Goal: Information Seeking & Learning: Learn about a topic

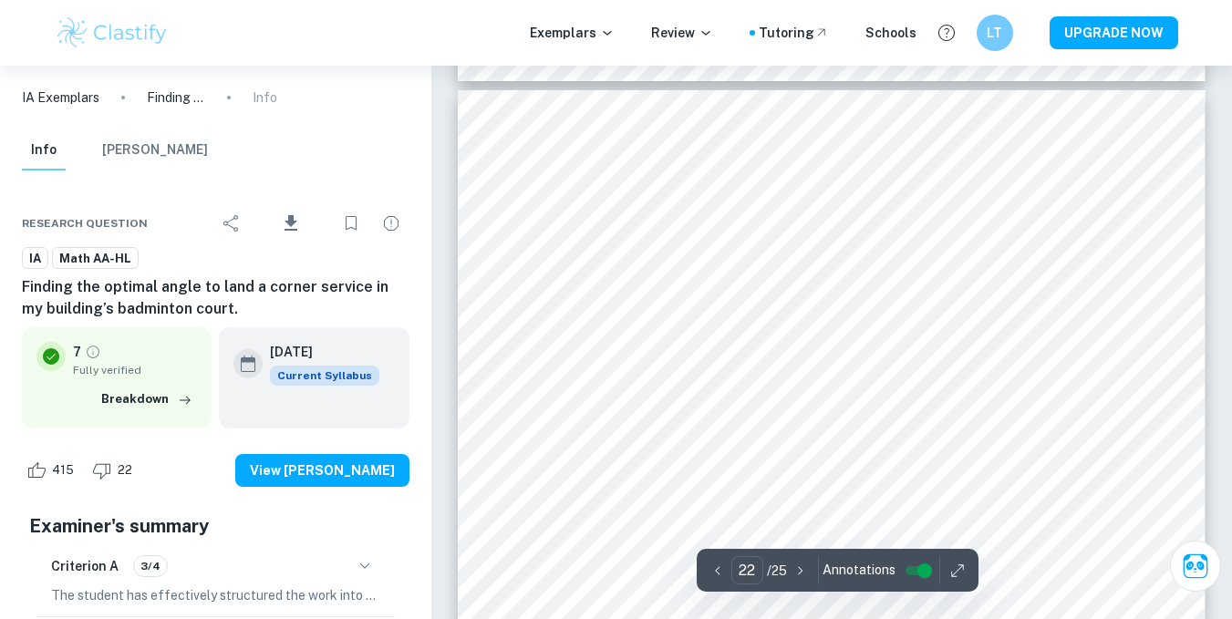
scroll to position [22859, 0]
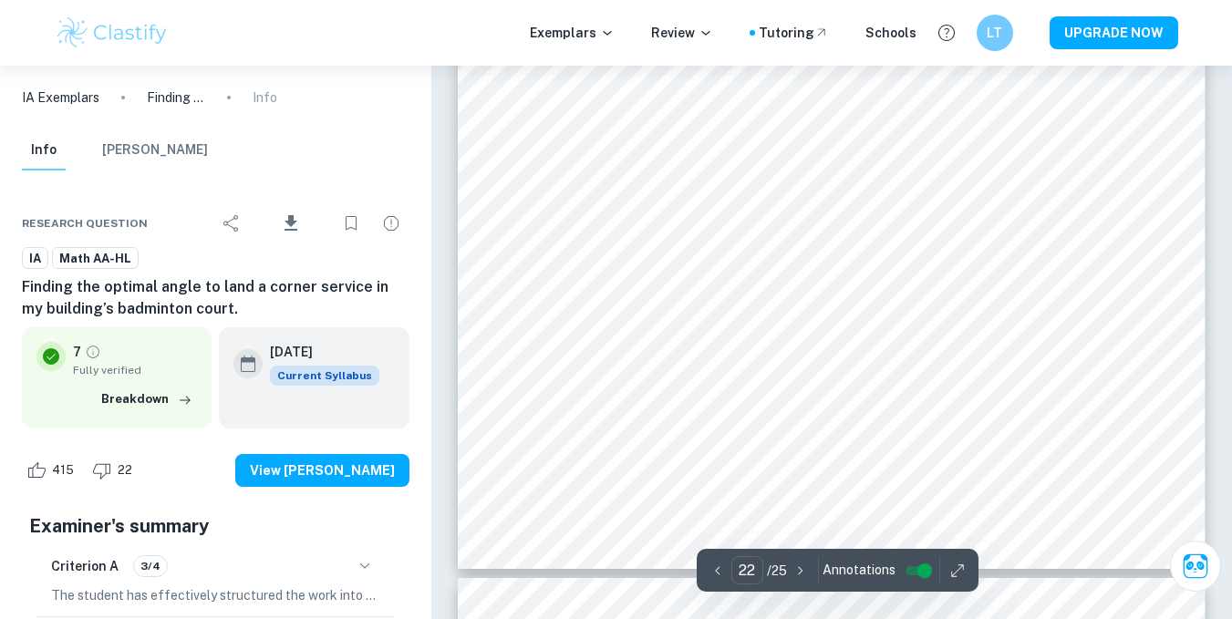
type input "23"
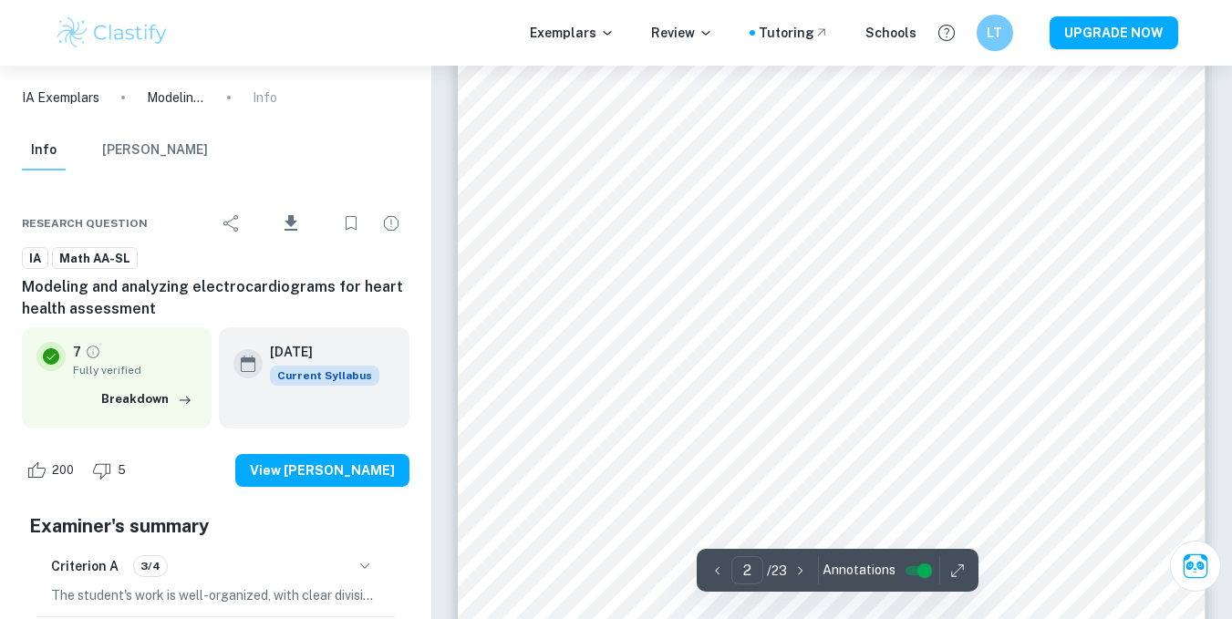
scroll to position [1473, 0]
click at [740, 573] on input "2" at bounding box center [747, 570] width 32 height 28
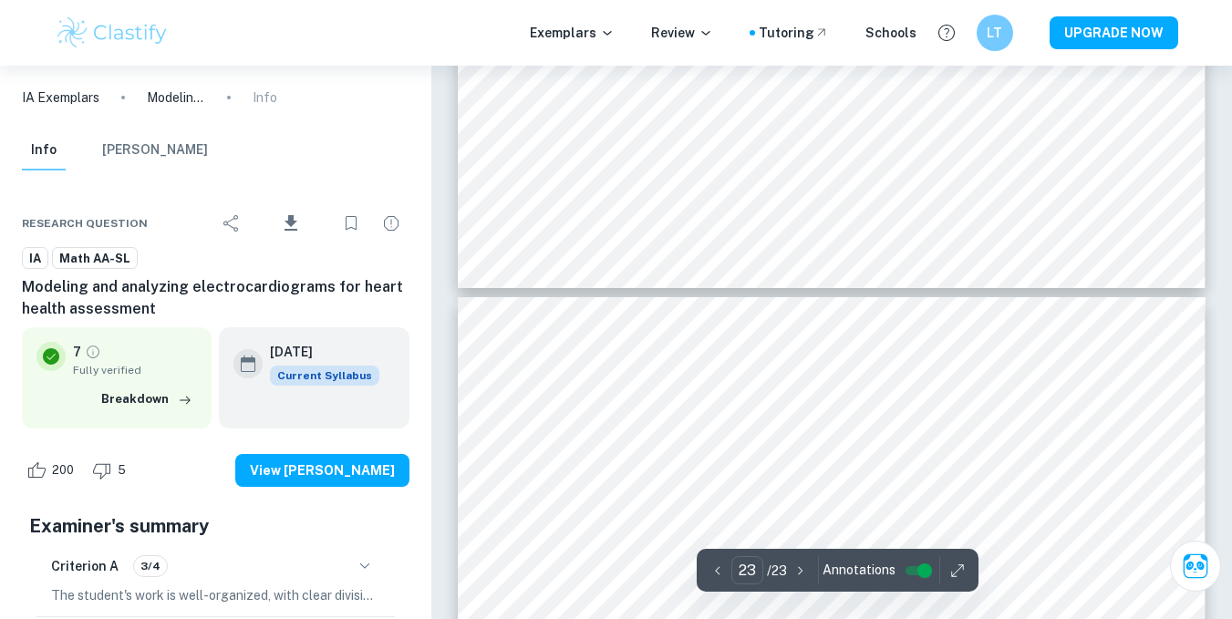
type input "22"
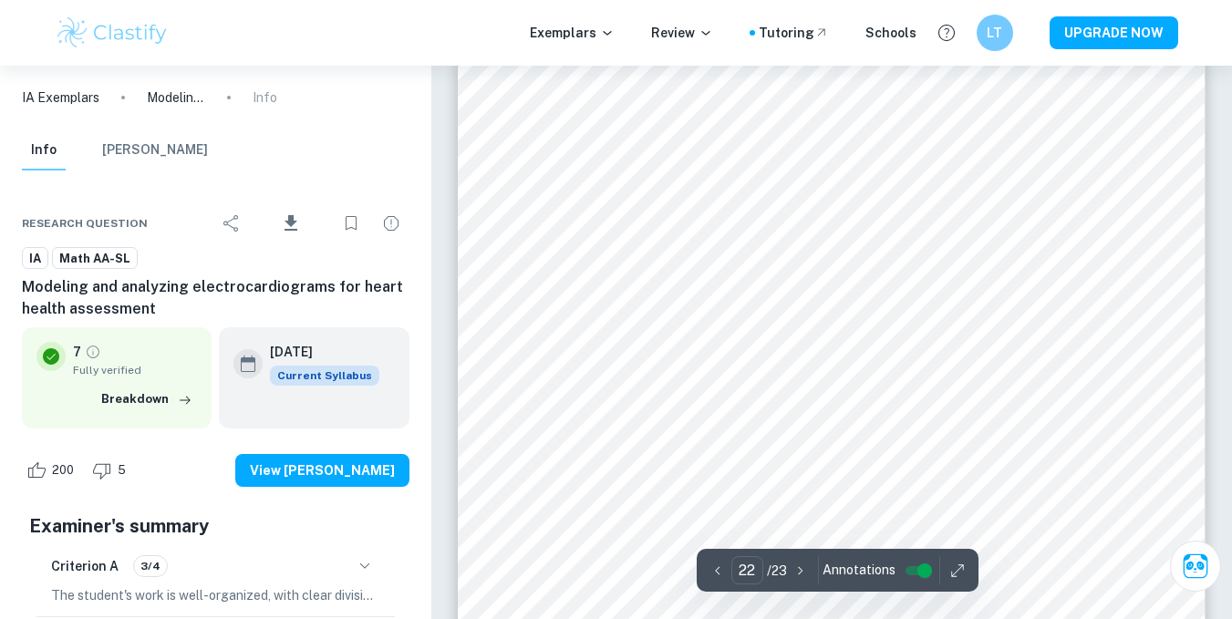
scroll to position [22778, 0]
